Goal: Information Seeking & Learning: Learn about a topic

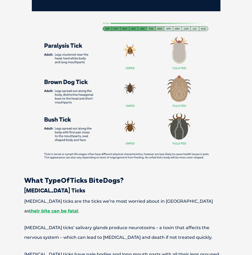
scroll to position [485, 0]
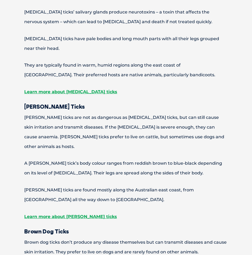
drag, startPoint x: 43, startPoint y: 132, endPoint x: 9, endPoint y: 132, distance: 34.8
click at [7, 132] on p "[PERSON_NAME] ticks are not as dangerous as [MEDICAL_DATA] ticks, but can still…" at bounding box center [125, 132] width 241 height 39
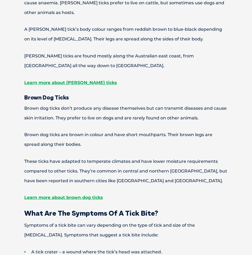
scroll to position [863, 0]
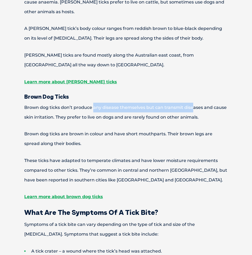
drag, startPoint x: 141, startPoint y: 84, endPoint x: 193, endPoint y: 85, distance: 51.8
click at [193, 103] on p "Brown dog ticks don’t produce any disease themselves but can transmit diseases …" at bounding box center [125, 112] width 241 height 19
drag, startPoint x: 193, startPoint y: 85, endPoint x: 176, endPoint y: 88, distance: 16.9
click at [176, 103] on p "Brown dog ticks don’t produce any disease themselves but can transmit diseases …" at bounding box center [125, 112] width 241 height 19
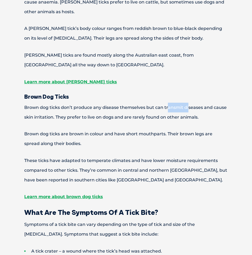
drag, startPoint x: 167, startPoint y: 88, endPoint x: 188, endPoint y: 88, distance: 21.6
click at [188, 103] on p "Brown dog ticks don’t produce any disease themselves but can transmit diseases …" at bounding box center [125, 112] width 241 height 19
drag, startPoint x: 188, startPoint y: 88, endPoint x: 25, endPoint y: 99, distance: 164.1
click at [25, 103] on p "Brown dog ticks don’t produce any disease themselves but can transmit diseases …" at bounding box center [125, 112] width 241 height 19
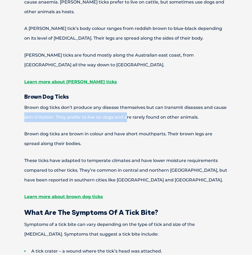
drag, startPoint x: 35, startPoint y: 97, endPoint x: 126, endPoint y: 97, distance: 91.4
click at [126, 103] on p "Brown dog ticks don’t produce any disease themselves but can transmit diseases …" at bounding box center [125, 112] width 241 height 19
drag, startPoint x: 126, startPoint y: 97, endPoint x: 70, endPoint y: 98, distance: 56.1
click at [70, 103] on p "Brown dog ticks don’t produce any disease themselves but can transmit diseases …" at bounding box center [125, 112] width 241 height 19
drag, startPoint x: 52, startPoint y: 99, endPoint x: 171, endPoint y: 98, distance: 119.2
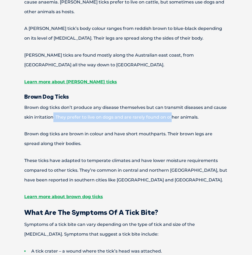
click at [171, 103] on p "Brown dog ticks don’t produce any disease themselves but can transmit diseases …" at bounding box center [125, 112] width 241 height 19
drag, startPoint x: 171, startPoint y: 98, endPoint x: 116, endPoint y: 98, distance: 55.6
click at [116, 103] on p "Brown dog ticks don’t produce any disease themselves but can transmit diseases …" at bounding box center [125, 112] width 241 height 19
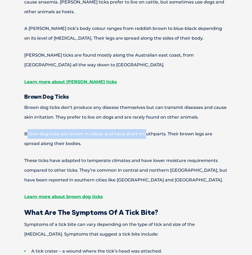
drag, startPoint x: 26, startPoint y: 115, endPoint x: 147, endPoint y: 114, distance: 120.6
click at [147, 129] on p "Brown dog ticks are brown in colour and have short mouthparts. Their brown legs…" at bounding box center [125, 138] width 241 height 19
drag, startPoint x: 147, startPoint y: 114, endPoint x: 97, endPoint y: 118, distance: 50.3
click at [97, 129] on p "Brown dog ticks are brown in colour and have short mouthparts. Their brown legs…" at bounding box center [125, 138] width 241 height 19
drag, startPoint x: 95, startPoint y: 117, endPoint x: 41, endPoint y: 118, distance: 54.2
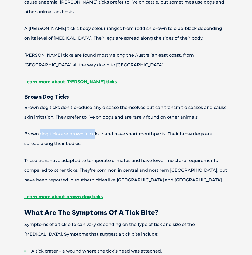
click at [41, 129] on p "Brown dog ticks are brown in colour and have short mouthparts. Their brown legs…" at bounding box center [125, 138] width 241 height 19
drag, startPoint x: 41, startPoint y: 118, endPoint x: 35, endPoint y: 118, distance: 6.2
click at [35, 129] on p "Brown dog ticks are brown in colour and have short mouthparts. Their brown legs…" at bounding box center [125, 138] width 241 height 19
drag, startPoint x: 34, startPoint y: 117, endPoint x: 111, endPoint y: 113, distance: 77.0
click at [111, 129] on p "Brown dog ticks are brown in colour and have short mouthparts. Their brown legs…" at bounding box center [125, 138] width 241 height 19
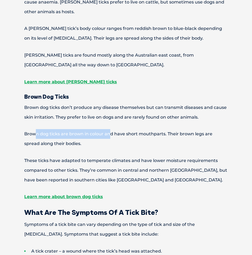
drag, startPoint x: 111, startPoint y: 113, endPoint x: 77, endPoint y: 116, distance: 34.1
click at [87, 129] on p "Brown dog ticks are brown in colour and have short mouthparts. Their brown legs…" at bounding box center [125, 138] width 241 height 19
click at [84, 129] on p "Brown dog ticks are brown in colour and have short mouthparts. Their brown legs…" at bounding box center [125, 138] width 241 height 19
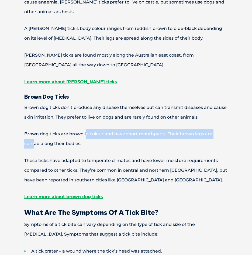
drag, startPoint x: 146, startPoint y: 113, endPoint x: 222, endPoint y: 114, distance: 75.8
click at [222, 129] on p "Brown dog ticks are brown in colour and have short mouthparts. Their brown legs…" at bounding box center [125, 138] width 241 height 19
drag, startPoint x: 222, startPoint y: 114, endPoint x: 188, endPoint y: 118, distance: 34.2
click at [188, 129] on p "Brown dog ticks are brown in colour and have short mouthparts. Their brown legs…" at bounding box center [125, 138] width 241 height 19
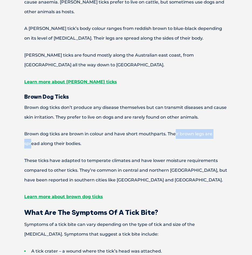
drag, startPoint x: 175, startPoint y: 115, endPoint x: 223, endPoint y: 115, distance: 48.5
click at [223, 129] on p "Brown dog ticks are brown in colour and have short mouthparts. Their brown legs…" at bounding box center [125, 138] width 241 height 19
drag, startPoint x: 223, startPoint y: 115, endPoint x: 220, endPoint y: 117, distance: 3.9
click at [220, 129] on p "Brown dog ticks are brown in colour and have short mouthparts. Their brown legs…" at bounding box center [125, 138] width 241 height 19
drag, startPoint x: 212, startPoint y: 119, endPoint x: 40, endPoint y: 121, distance: 172.4
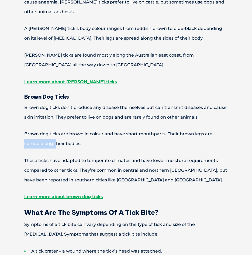
click at [40, 129] on p "Brown dog ticks are brown in colour and have short mouthparts. Their brown legs…" at bounding box center [125, 138] width 241 height 19
drag, startPoint x: 40, startPoint y: 121, endPoint x: 57, endPoint y: 137, distance: 24.4
click at [64, 129] on p "Brown dog ticks are brown in colour and have short mouthparts. Their brown legs…" at bounding box center [125, 138] width 241 height 19
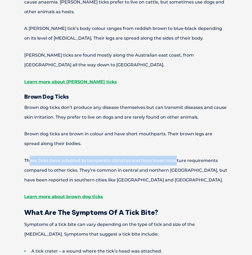
drag, startPoint x: 33, startPoint y: 140, endPoint x: 181, endPoint y: 140, distance: 147.5
click at [181, 156] on p "These ticks have adapted to temperate climates and have lower moisture requirem…" at bounding box center [125, 170] width 241 height 29
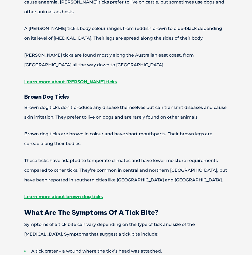
drag, startPoint x: 181, startPoint y: 140, endPoint x: 169, endPoint y: 167, distance: 29.4
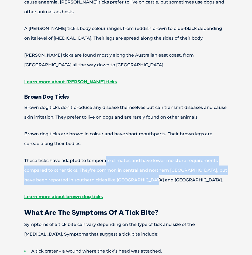
drag, startPoint x: 160, startPoint y: 161, endPoint x: 103, endPoint y: 140, distance: 60.7
click at [103, 156] on p "These ticks have adapted to temperate climates and have lower moisture requirem…" at bounding box center [125, 170] width 241 height 29
drag, startPoint x: 103, startPoint y: 140, endPoint x: 178, endPoint y: 162, distance: 78.0
click at [179, 162] on p "These ticks have adapted to temperate climates and have lower moisture requirem…" at bounding box center [125, 170] width 241 height 29
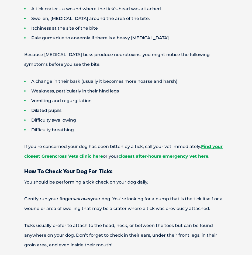
scroll to position [1106, 0]
